Goal: Task Accomplishment & Management: Complete application form

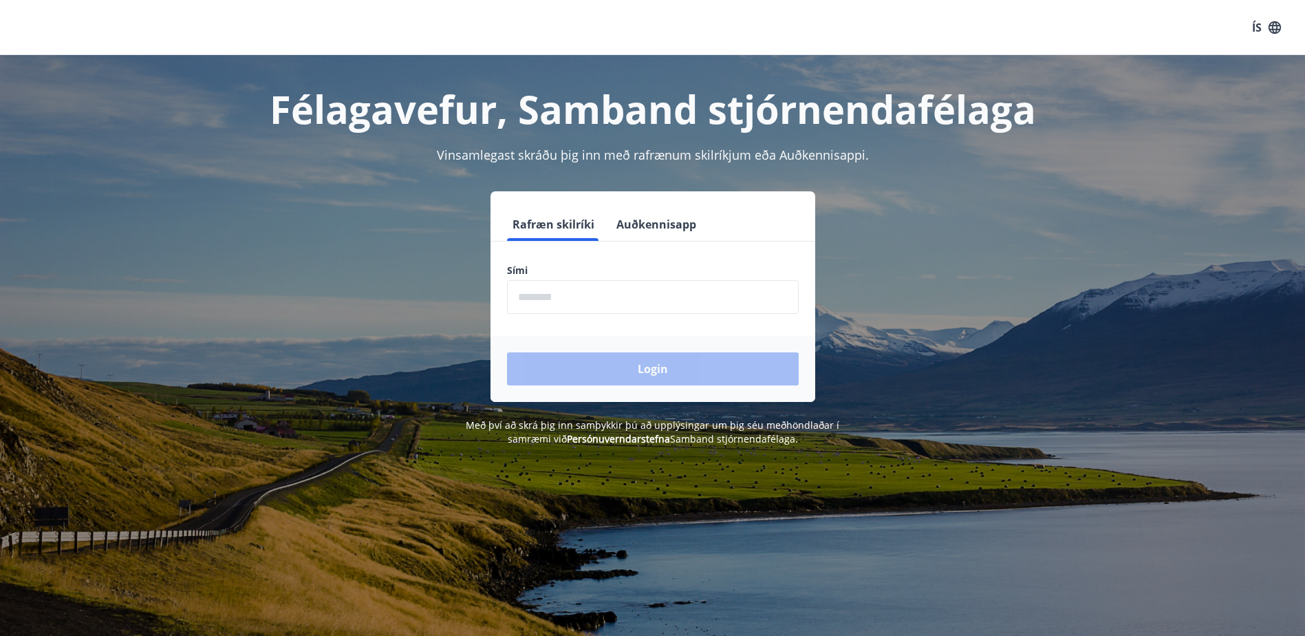
click at [567, 304] on input "phone" at bounding box center [653, 297] width 292 height 34
type input "********"
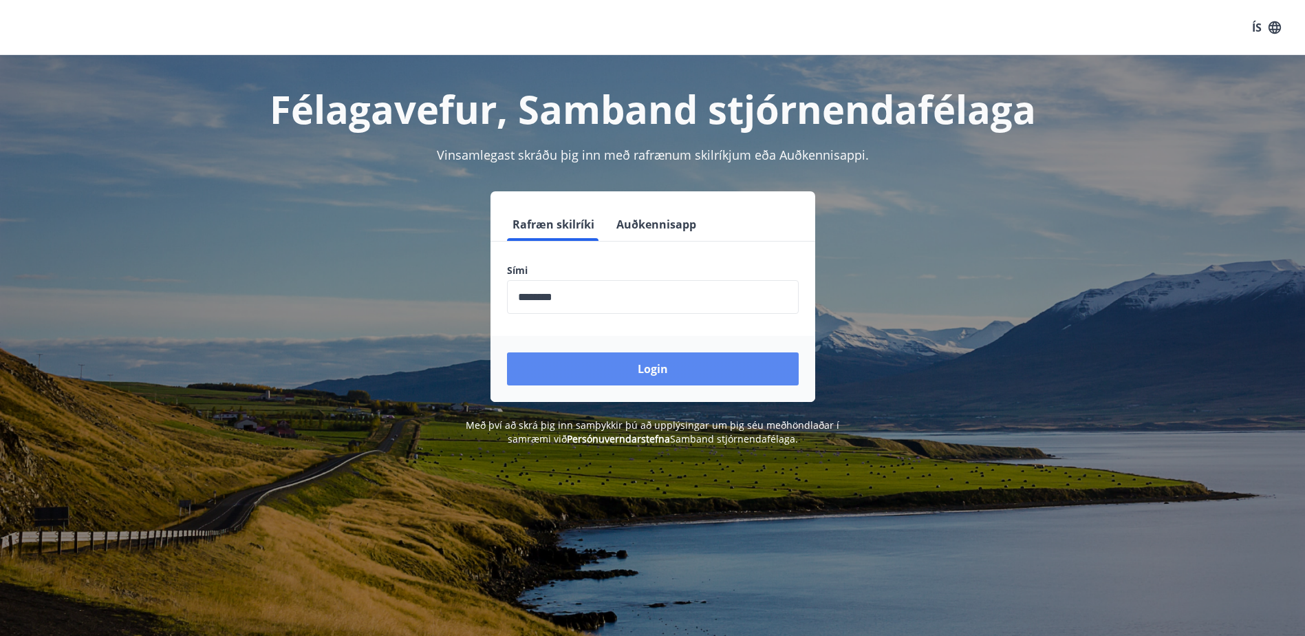
click at [678, 374] on button "Login" at bounding box center [653, 368] width 292 height 33
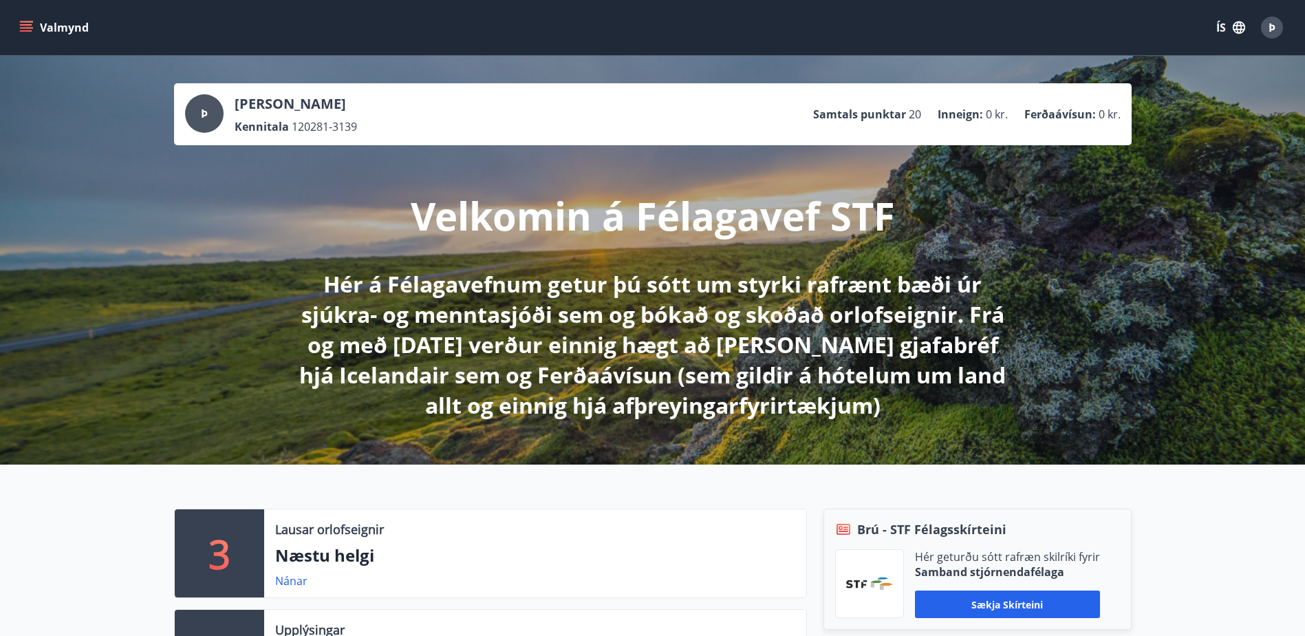
click at [25, 19] on button "Valmynd" at bounding box center [56, 27] width 78 height 25
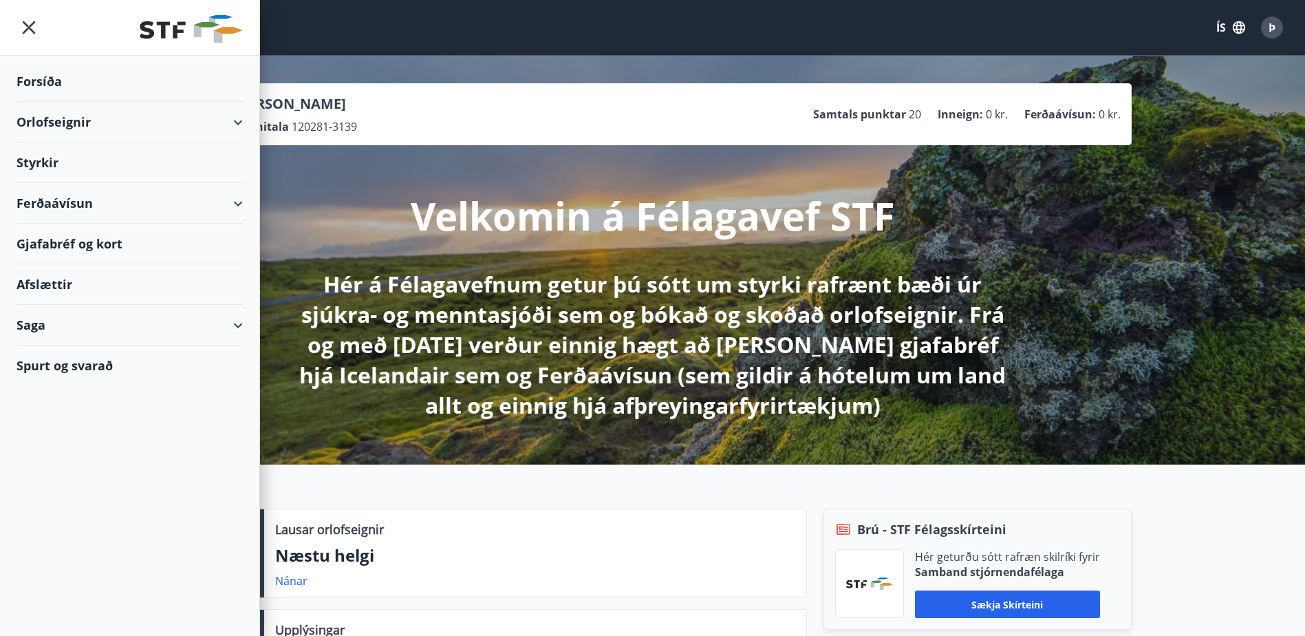
click at [237, 126] on div "Orlofseignir" at bounding box center [130, 122] width 226 height 41
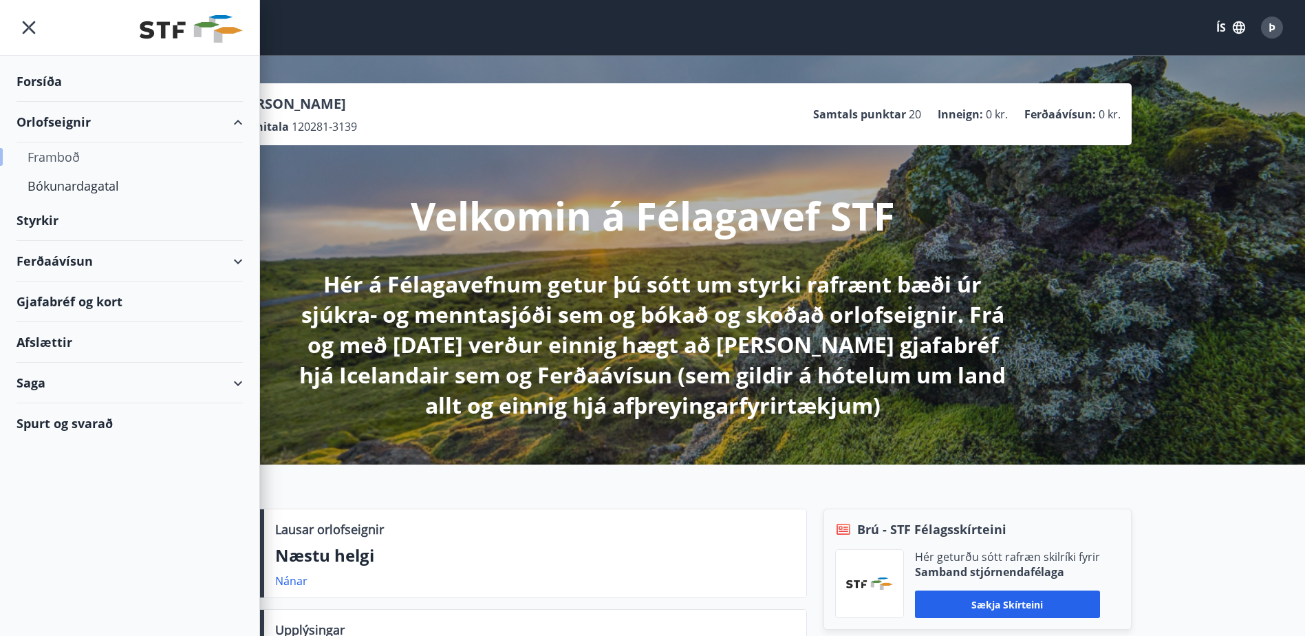
click at [66, 152] on div "Framboð" at bounding box center [130, 156] width 204 height 29
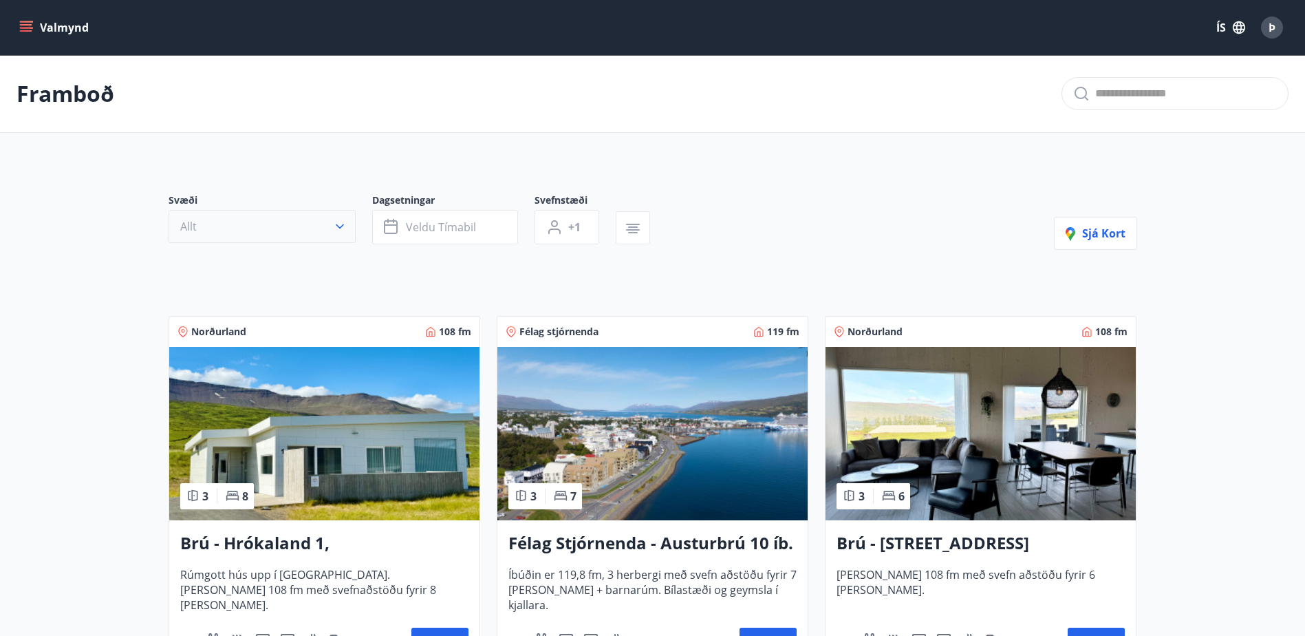
click at [327, 226] on button "Allt" at bounding box center [262, 226] width 187 height 33
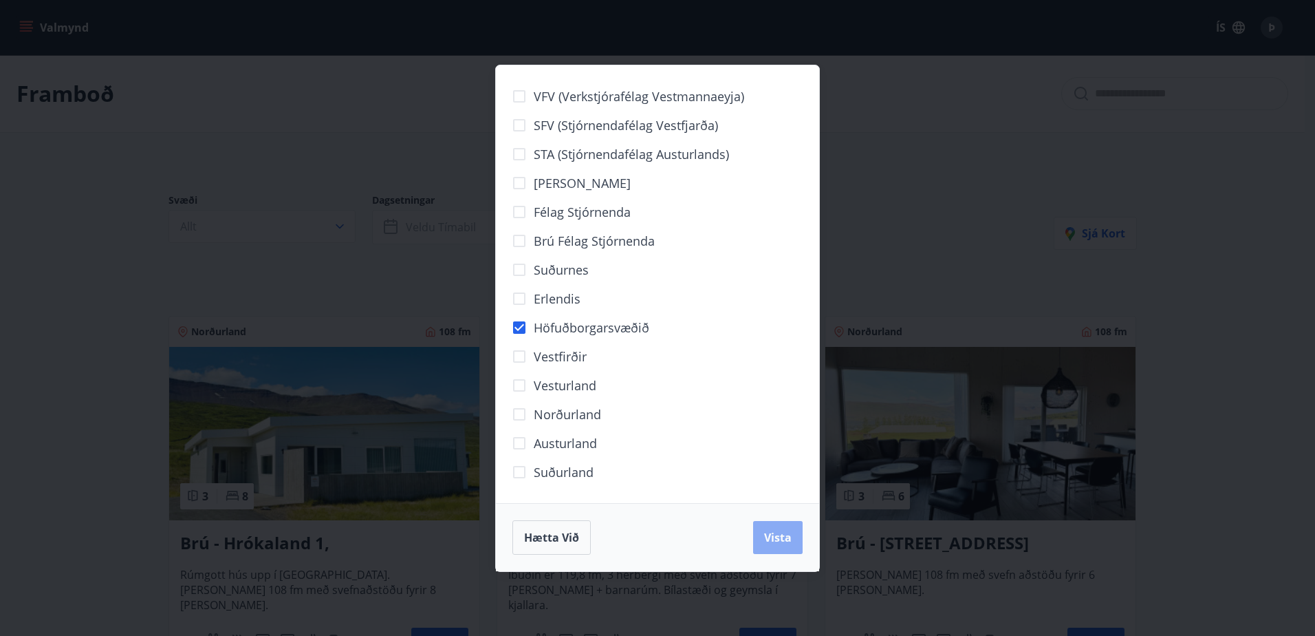
click at [777, 545] on button "Vista" at bounding box center [778, 537] width 50 height 33
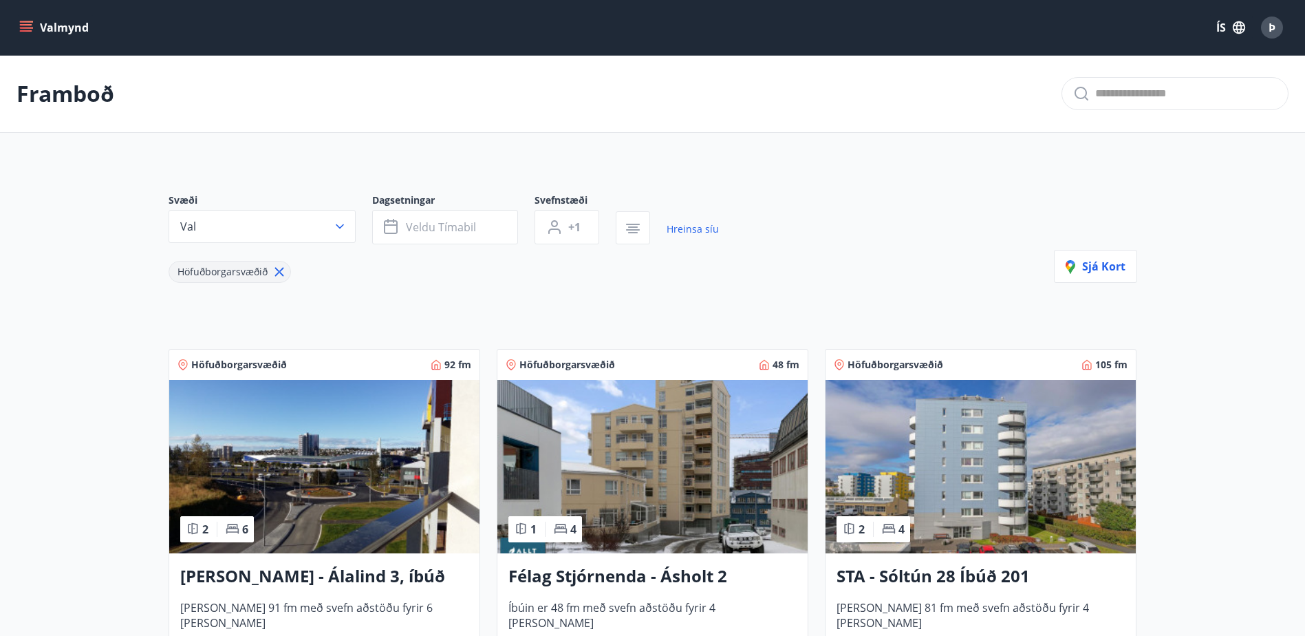
click at [16, 23] on div "Valmynd ÍS Þ" at bounding box center [652, 27] width 1305 height 55
click at [28, 22] on icon "menu" at bounding box center [27, 21] width 15 height 1
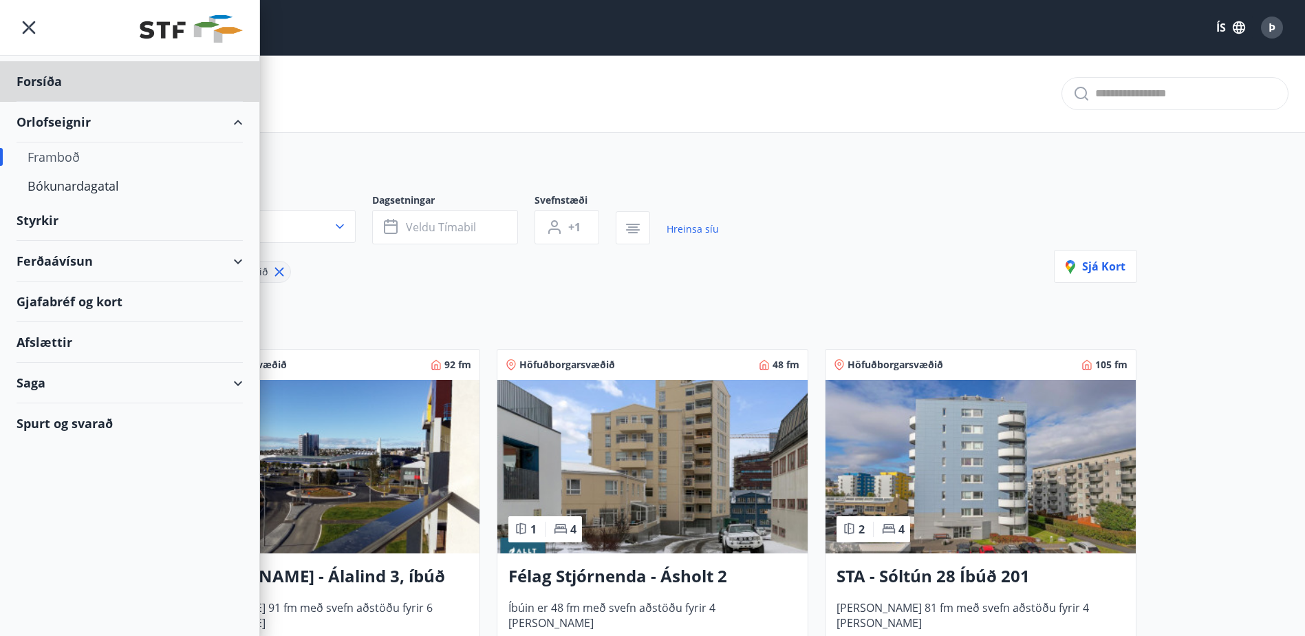
click at [65, 102] on div "Styrkir" at bounding box center [130, 81] width 226 height 41
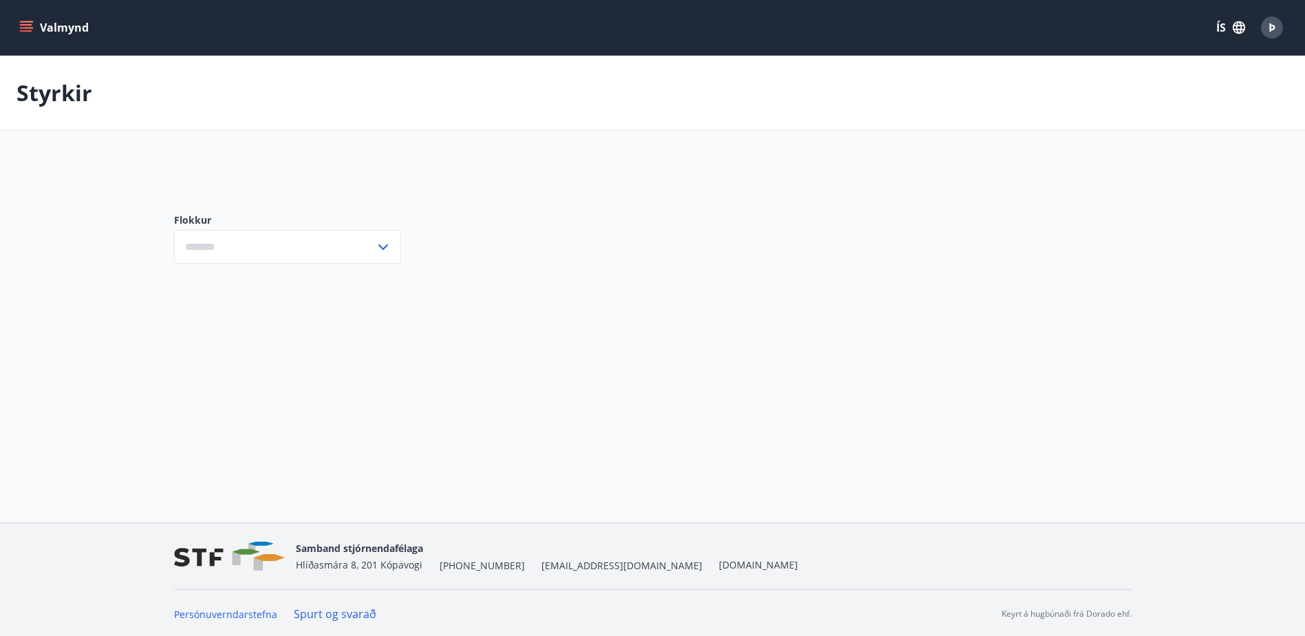
type input "***"
